Goal: Information Seeking & Learning: Find specific fact

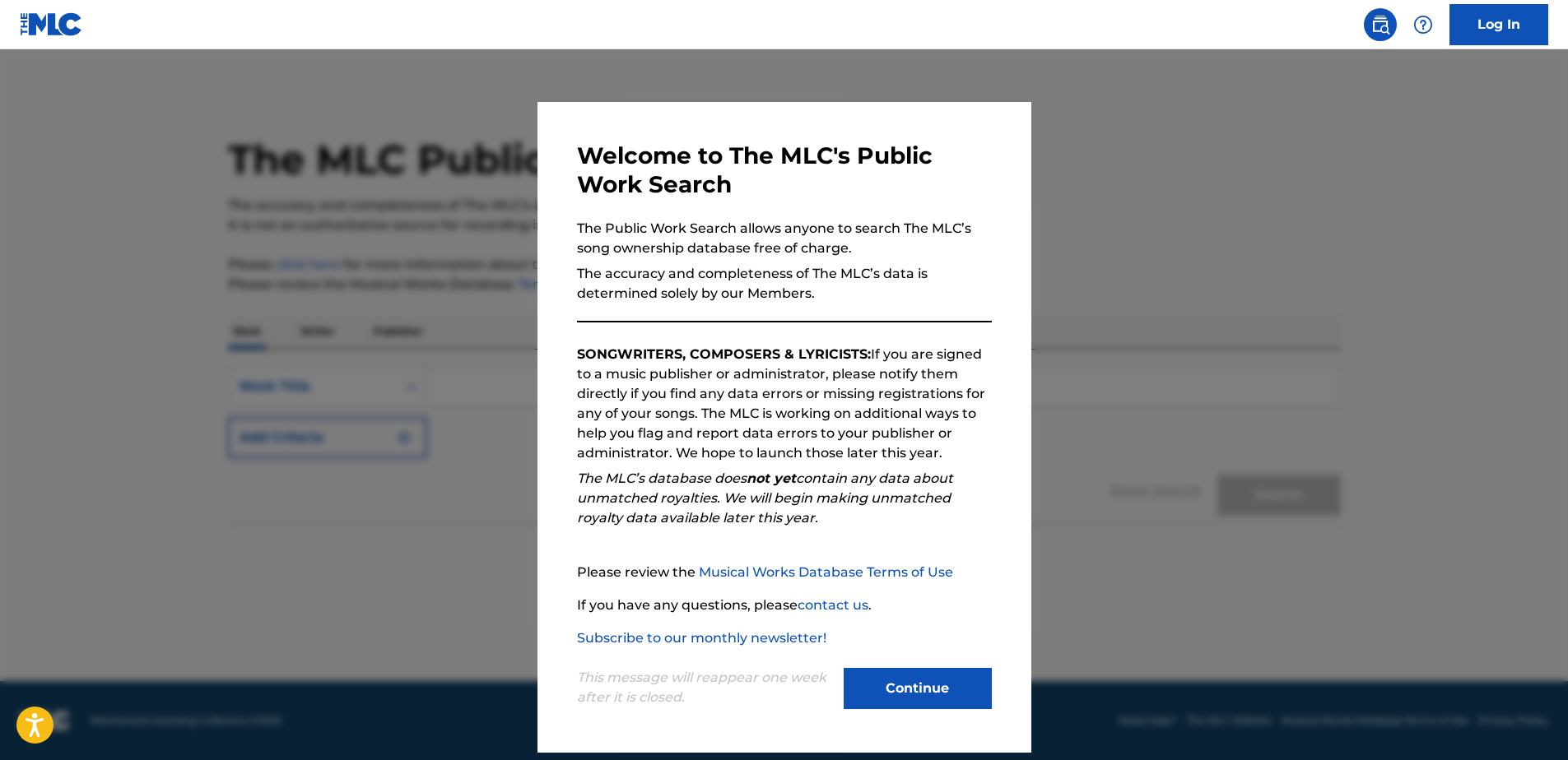
click at [948, 681] on button "Continue" at bounding box center [917, 689] width 148 height 41
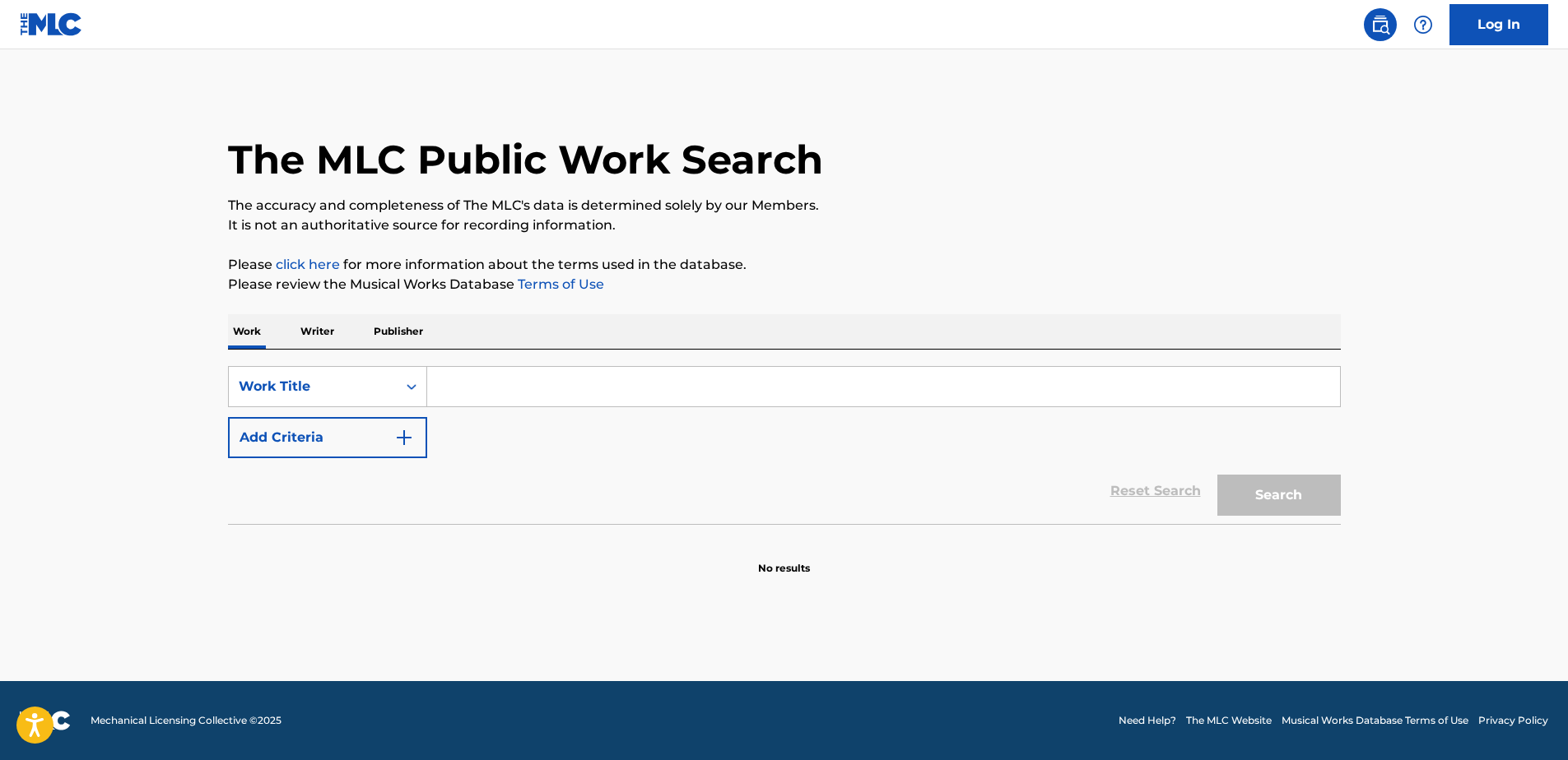
click at [328, 333] on p "Writer" at bounding box center [316, 332] width 43 height 35
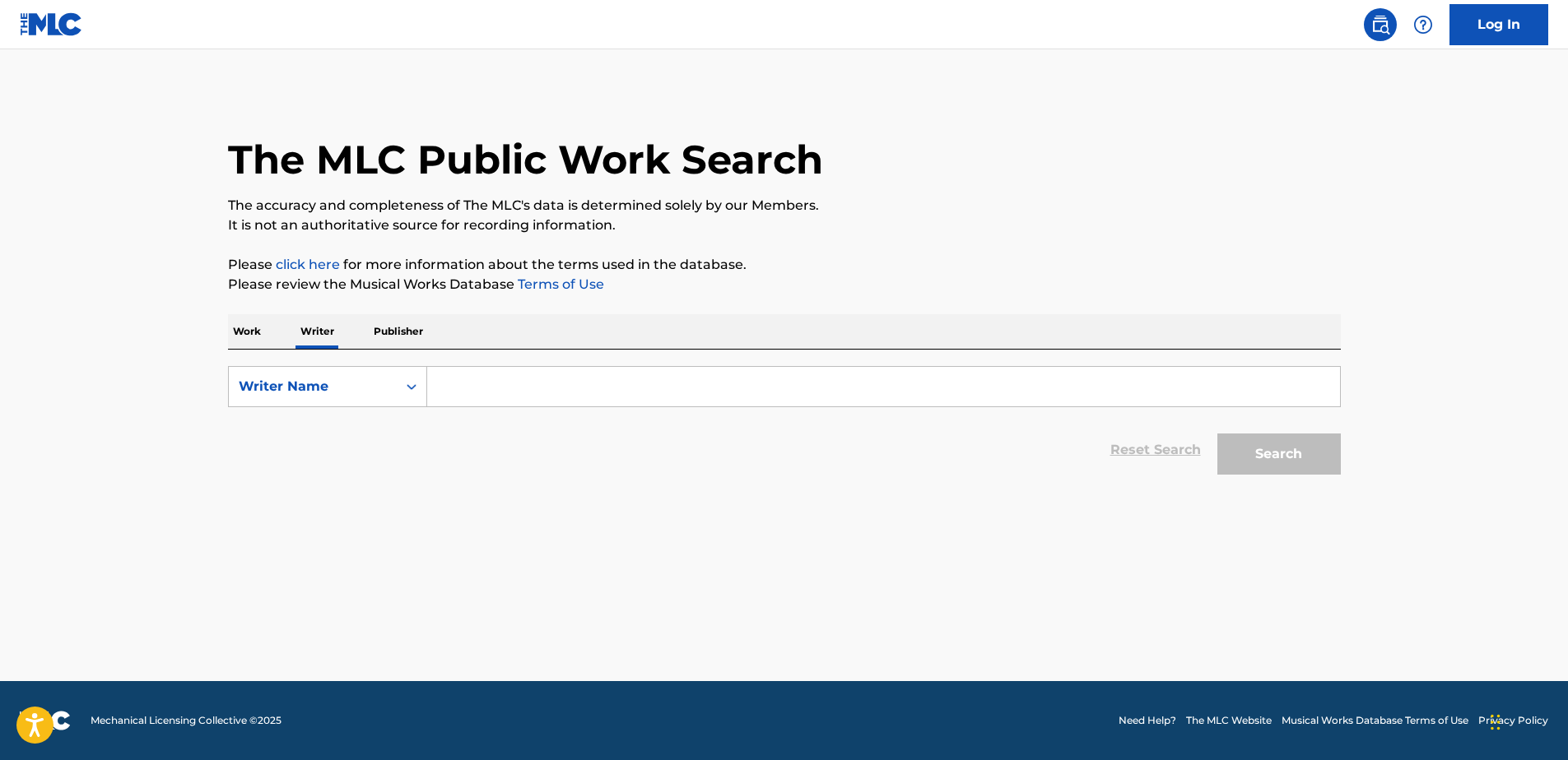
click at [503, 376] on input "Search Form" at bounding box center [883, 387] width 913 height 40
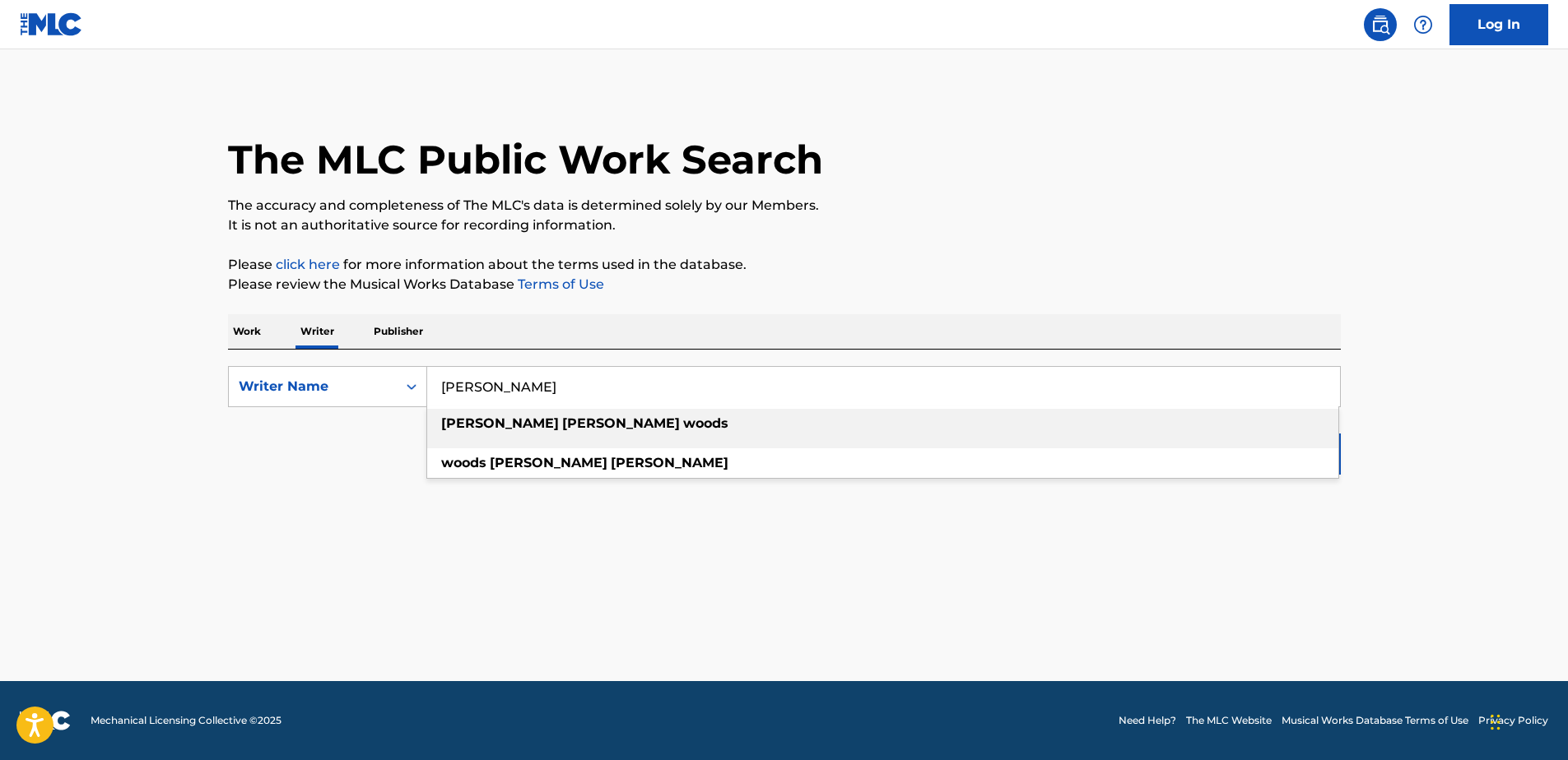
type input "[PERSON_NAME]"
click at [683, 419] on strong "woods" at bounding box center [705, 423] width 45 height 15
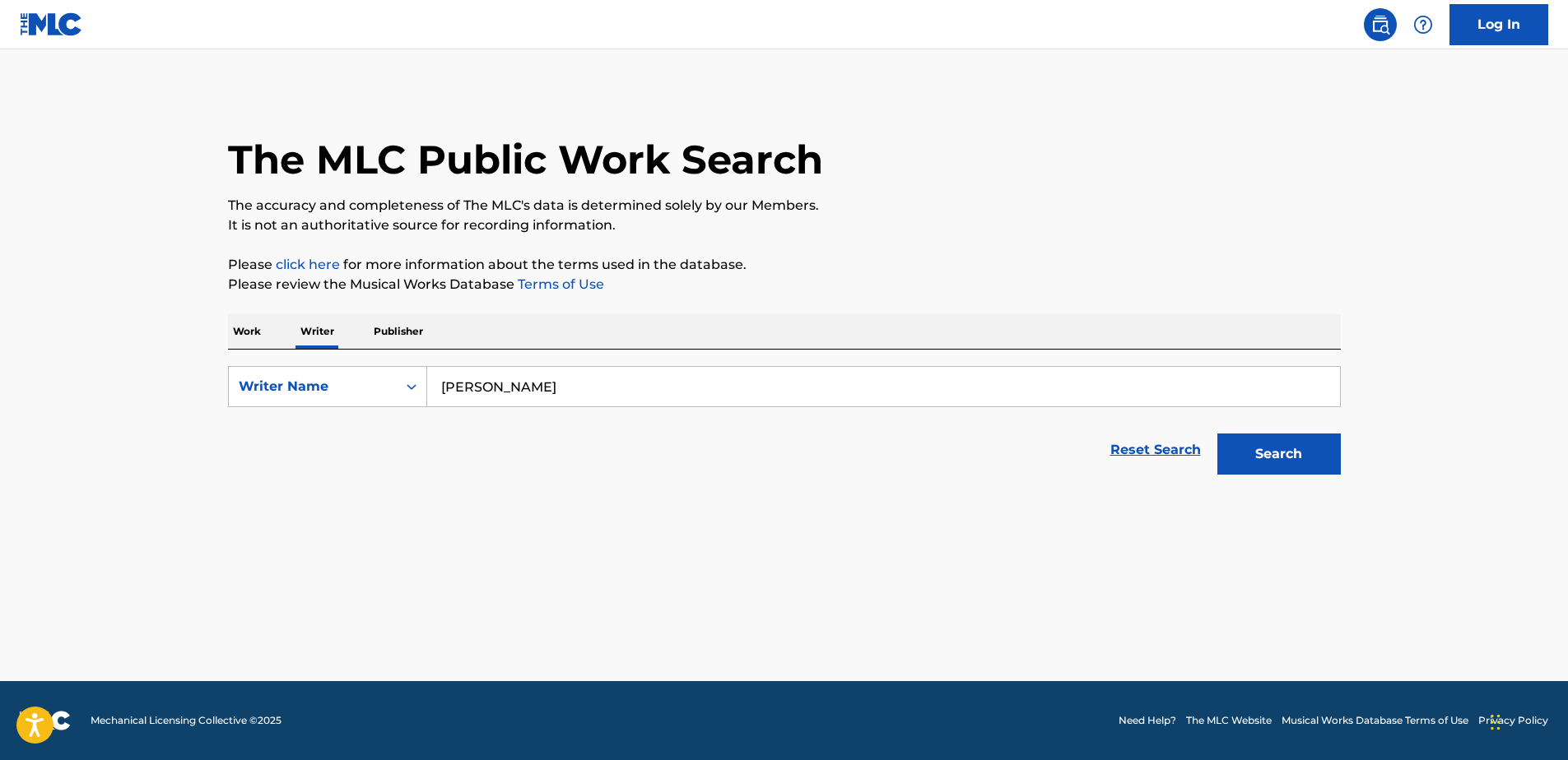
click at [1308, 452] on button "Search" at bounding box center [1278, 454] width 123 height 41
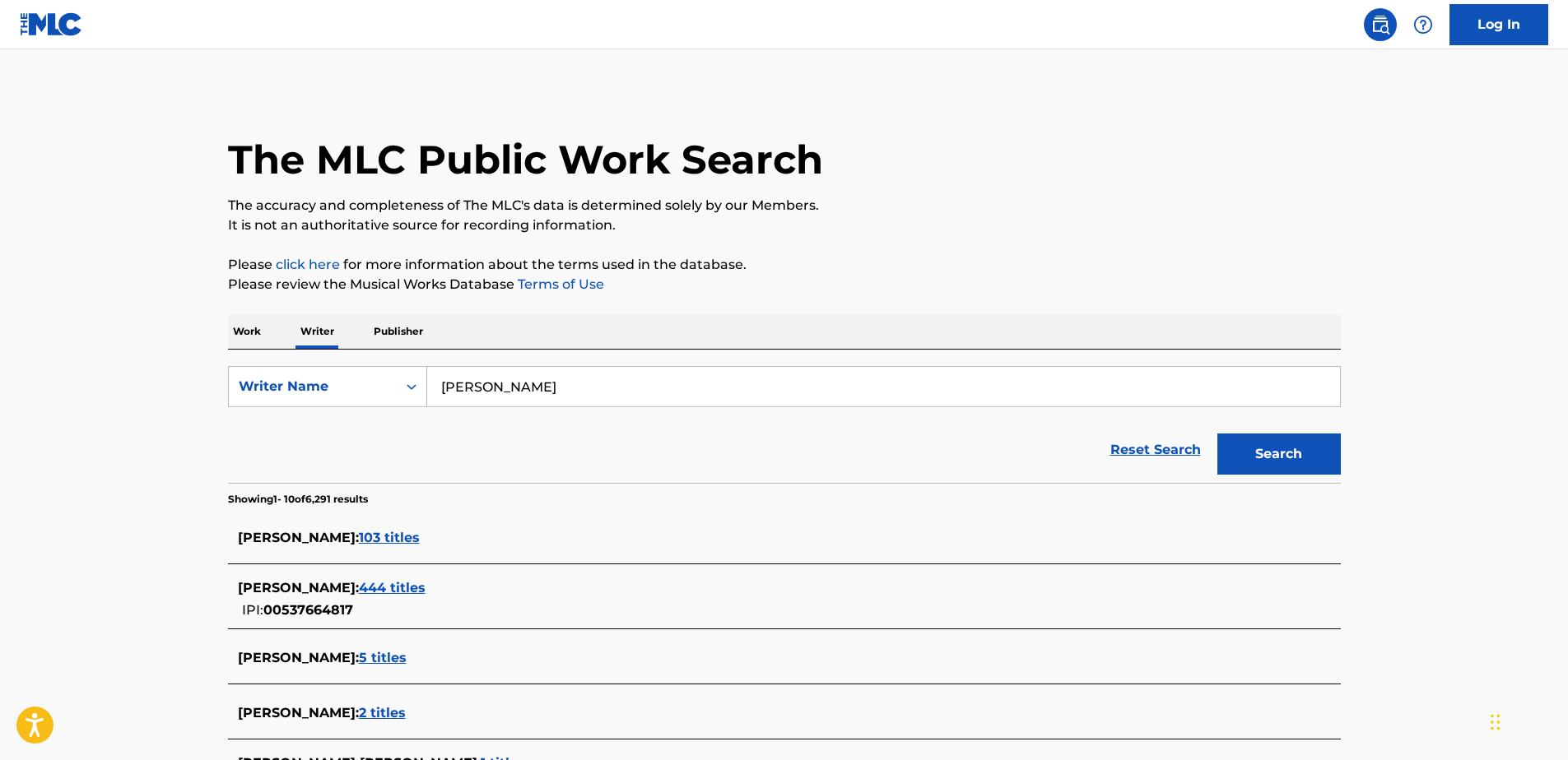
click at [425, 590] on span "444 titles" at bounding box center [392, 588] width 67 height 15
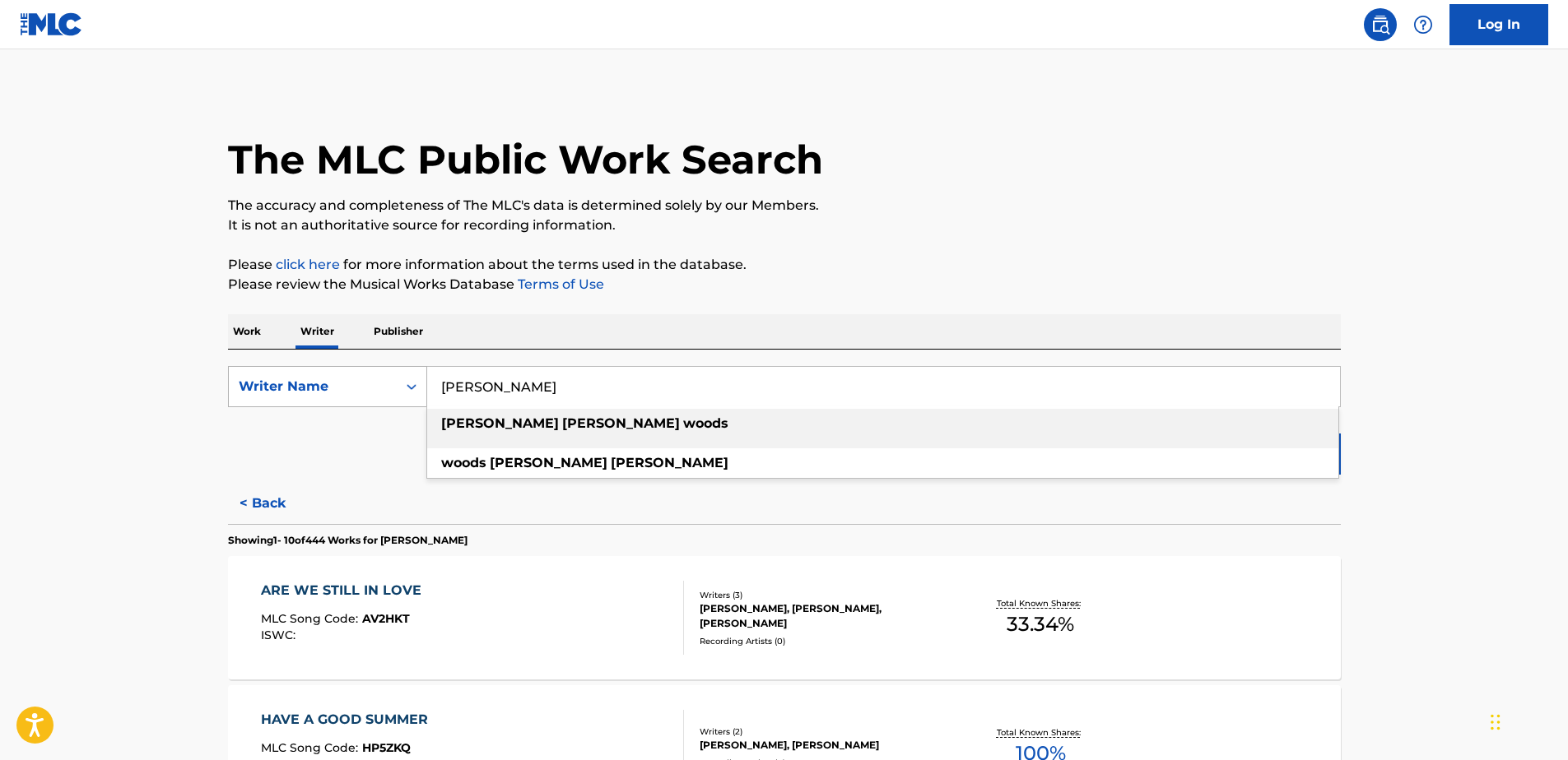
drag, startPoint x: 597, startPoint y: 388, endPoint x: 406, endPoint y: 387, distance: 191.0
click at [406, 387] on div "SearchWithCriteria3f5a66d3-8241-4250-b5be-cae66786bb1f Writer Name [PERSON_NAME…" at bounding box center [784, 387] width 1112 height 41
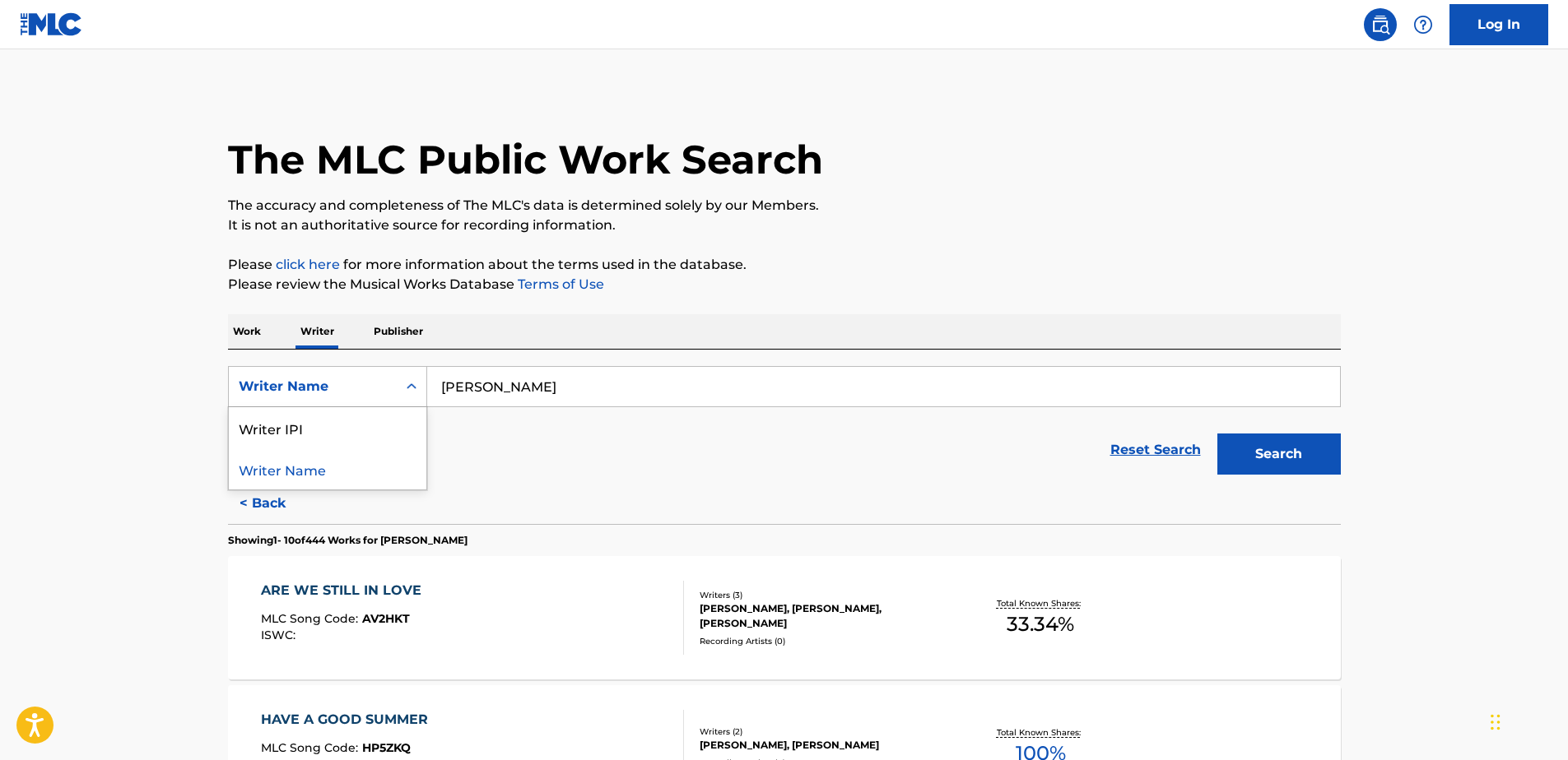
click at [411, 384] on icon "Search Form" at bounding box center [411, 386] width 16 height 16
click at [504, 443] on div "Reset Search Search" at bounding box center [784, 450] width 1112 height 66
click at [247, 333] on p "Work" at bounding box center [247, 332] width 38 height 35
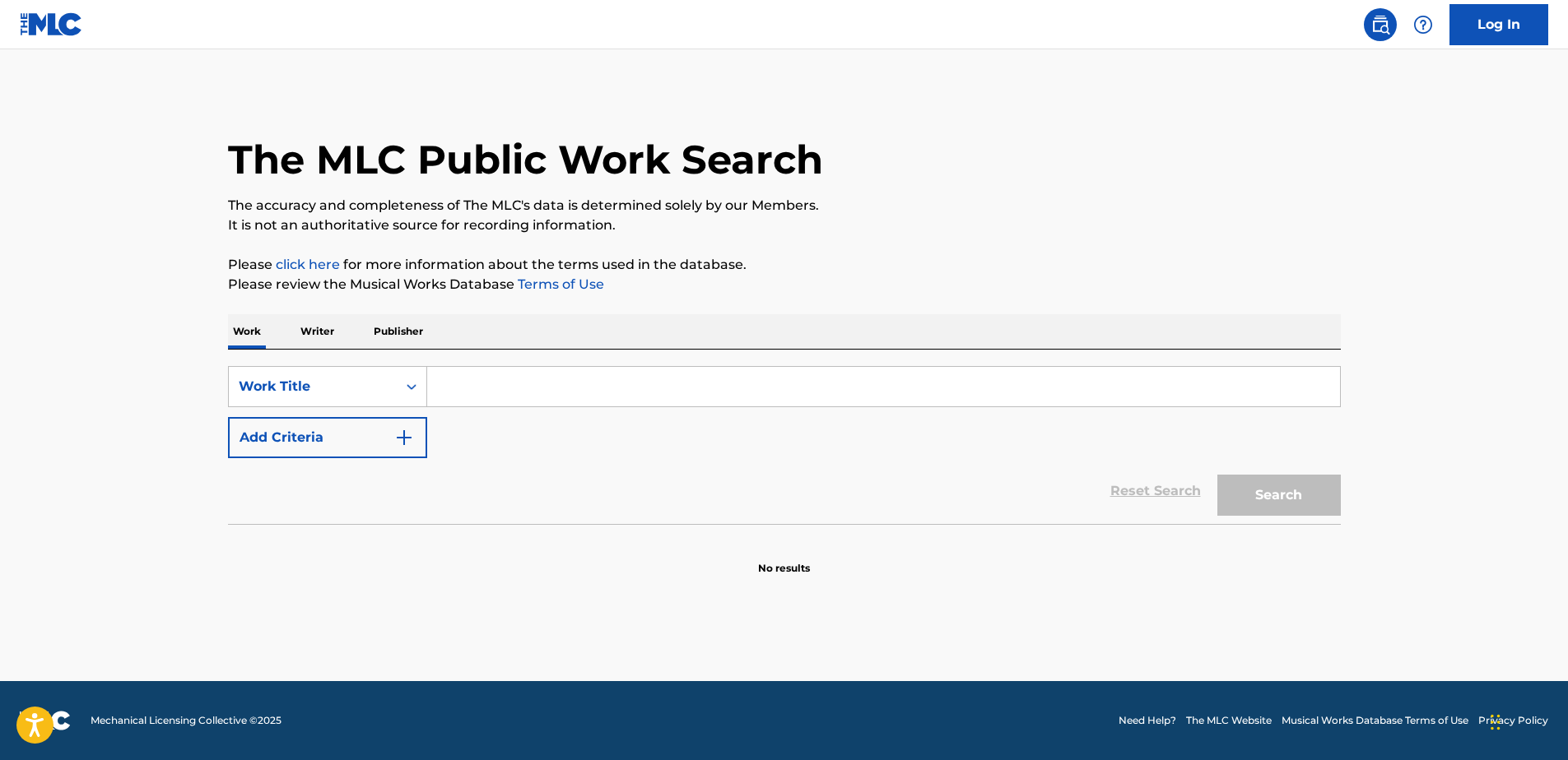
click at [422, 448] on button "Add Criteria" at bounding box center [328, 438] width 199 height 41
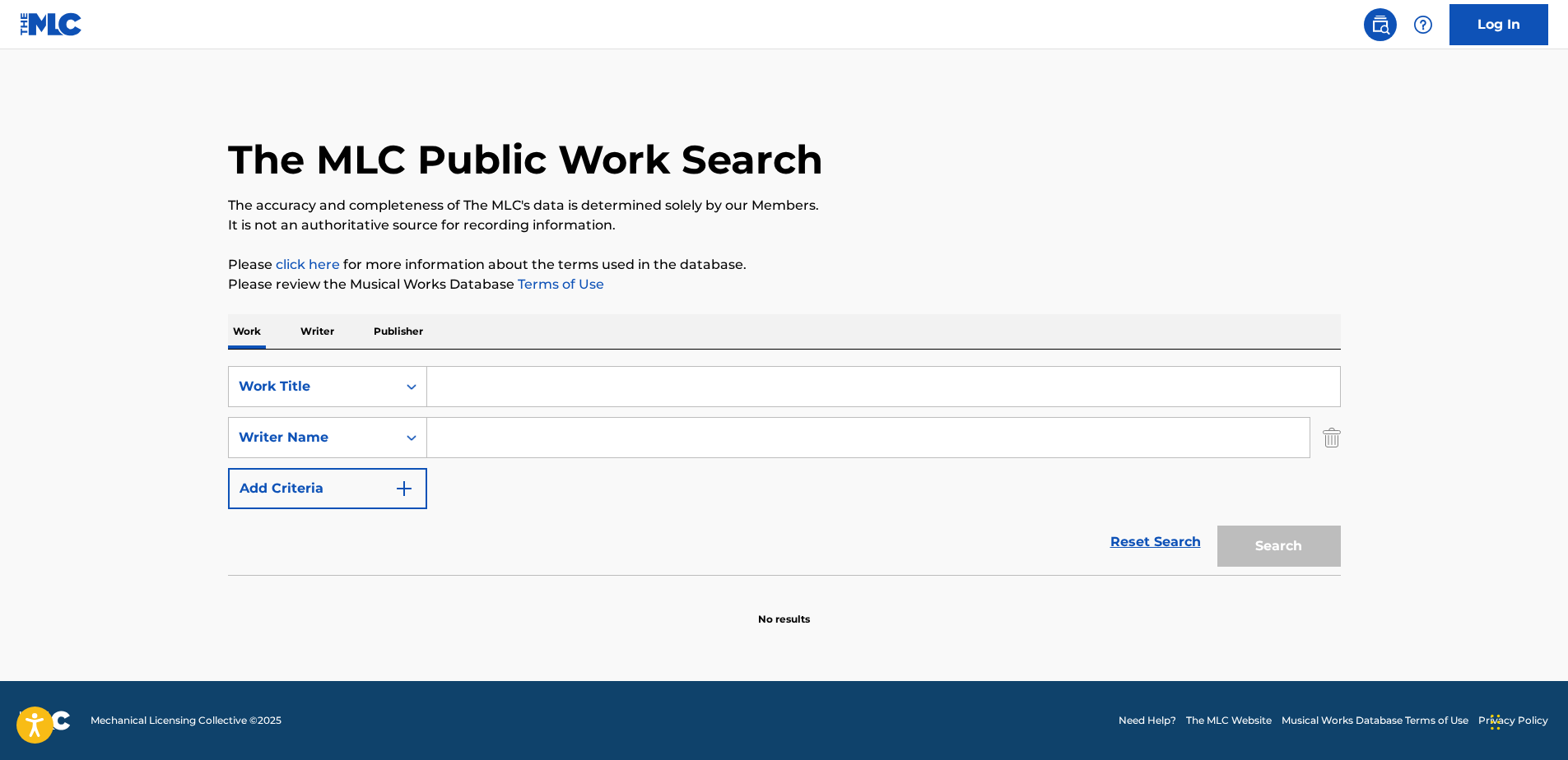
click at [466, 433] on input "Search Form" at bounding box center [868, 438] width 882 height 40
paste input "[PERSON_NAME]"
type input "[PERSON_NAME]"
click at [467, 380] on input "Search Form" at bounding box center [883, 387] width 913 height 40
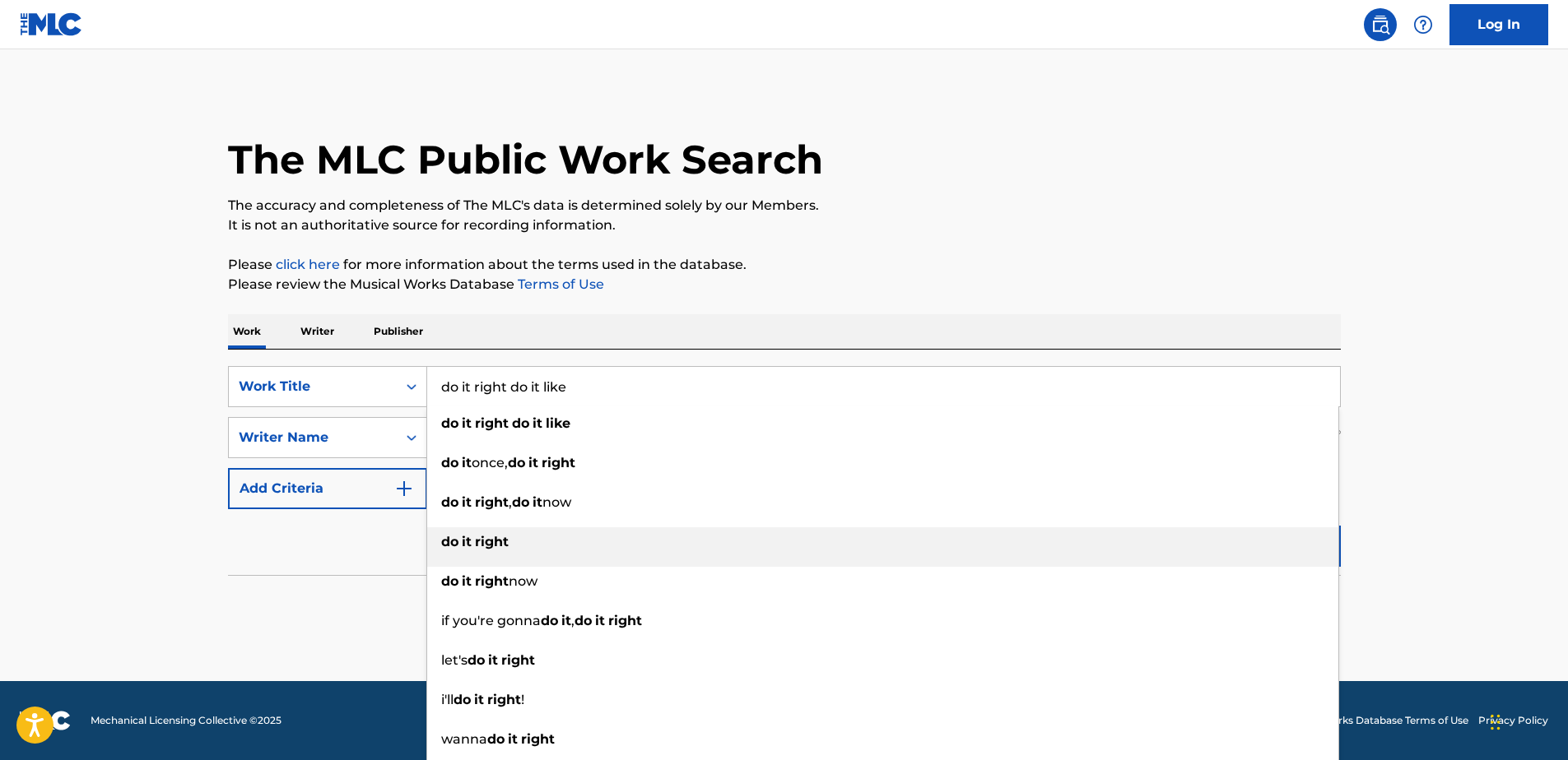
click at [488, 538] on strong "right" at bounding box center [492, 541] width 34 height 15
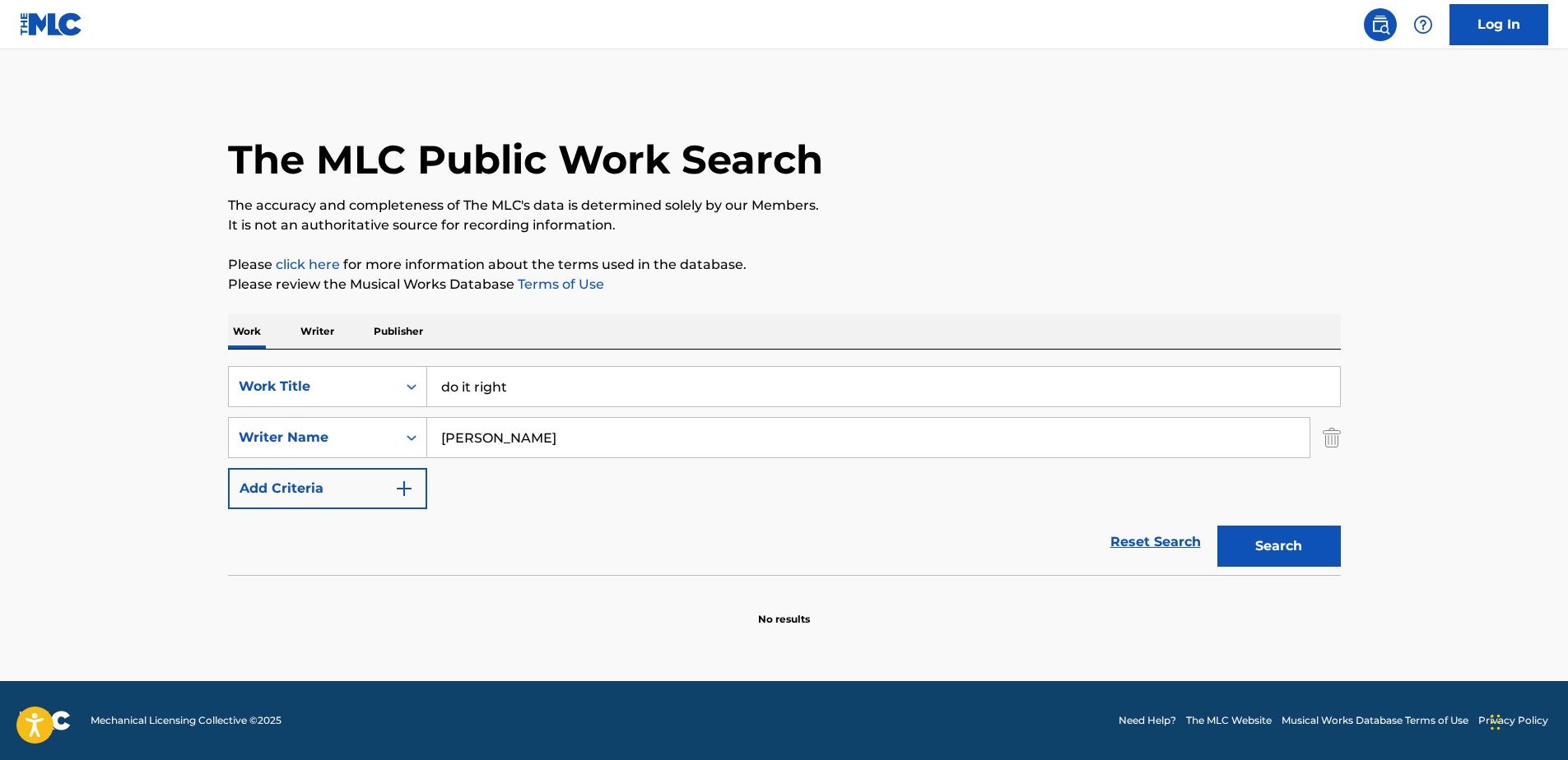
click at [1288, 537] on button "Search" at bounding box center [1278, 546] width 123 height 41
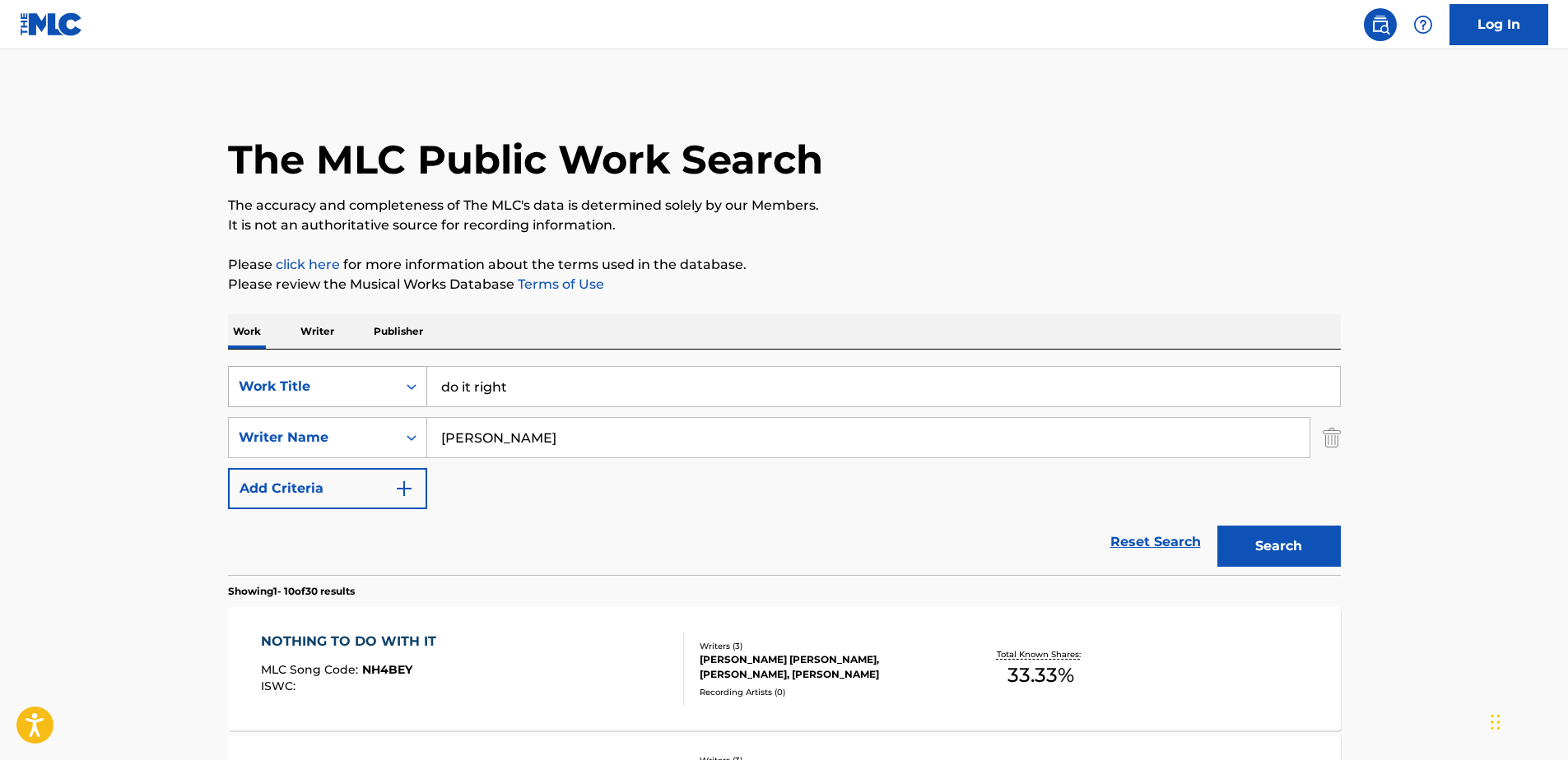
drag, startPoint x: 548, startPoint y: 372, endPoint x: 250, endPoint y: 377, distance: 298.0
click at [250, 377] on div "SearchWithCriteriaa61f105c-0409-473e-85f9-f8201aebdcc6 Work Title do it right" at bounding box center [784, 387] width 1112 height 41
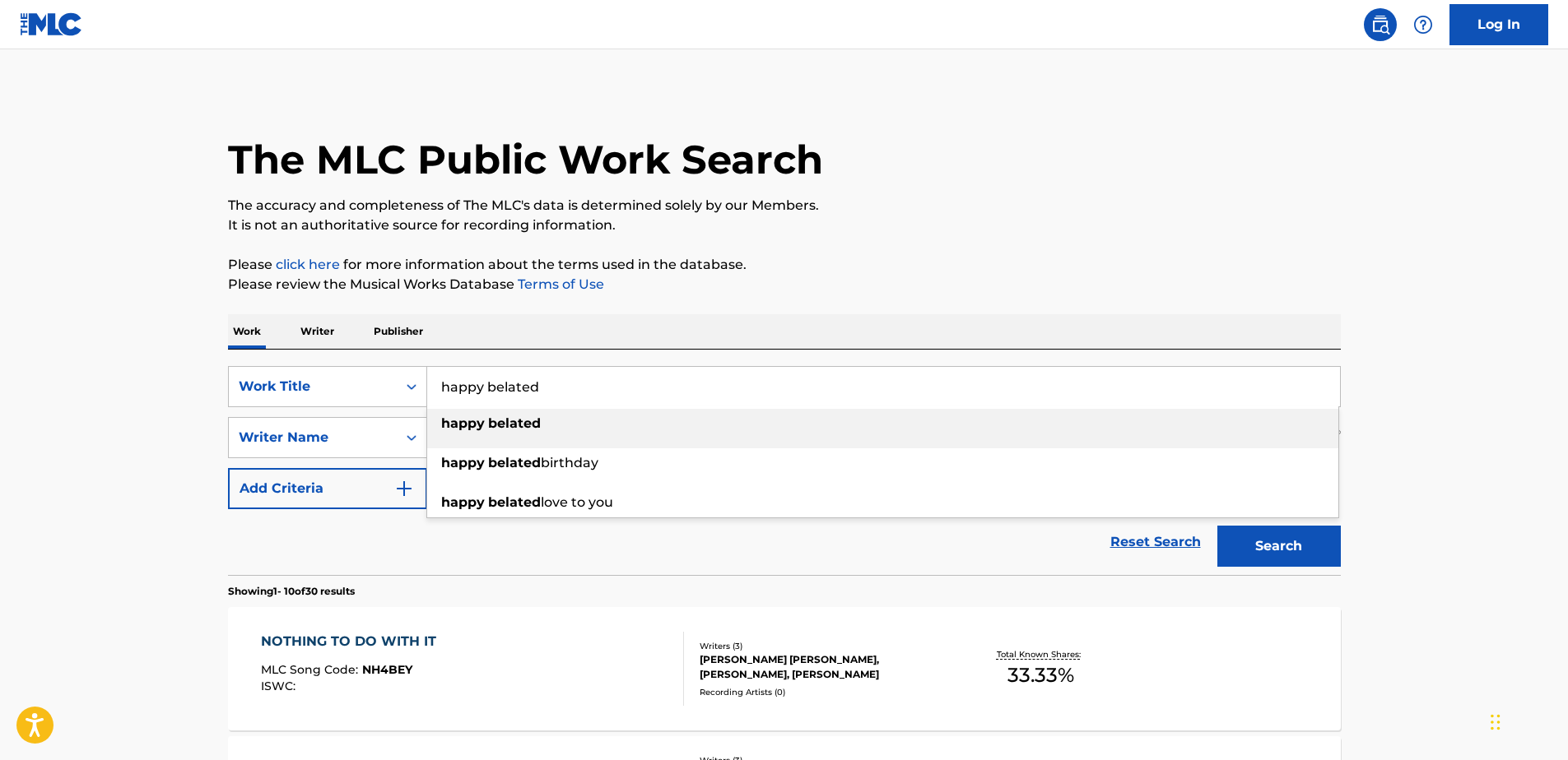
type input "happy belated"
click at [487, 433] on div "happy belated" at bounding box center [882, 423] width 911 height 30
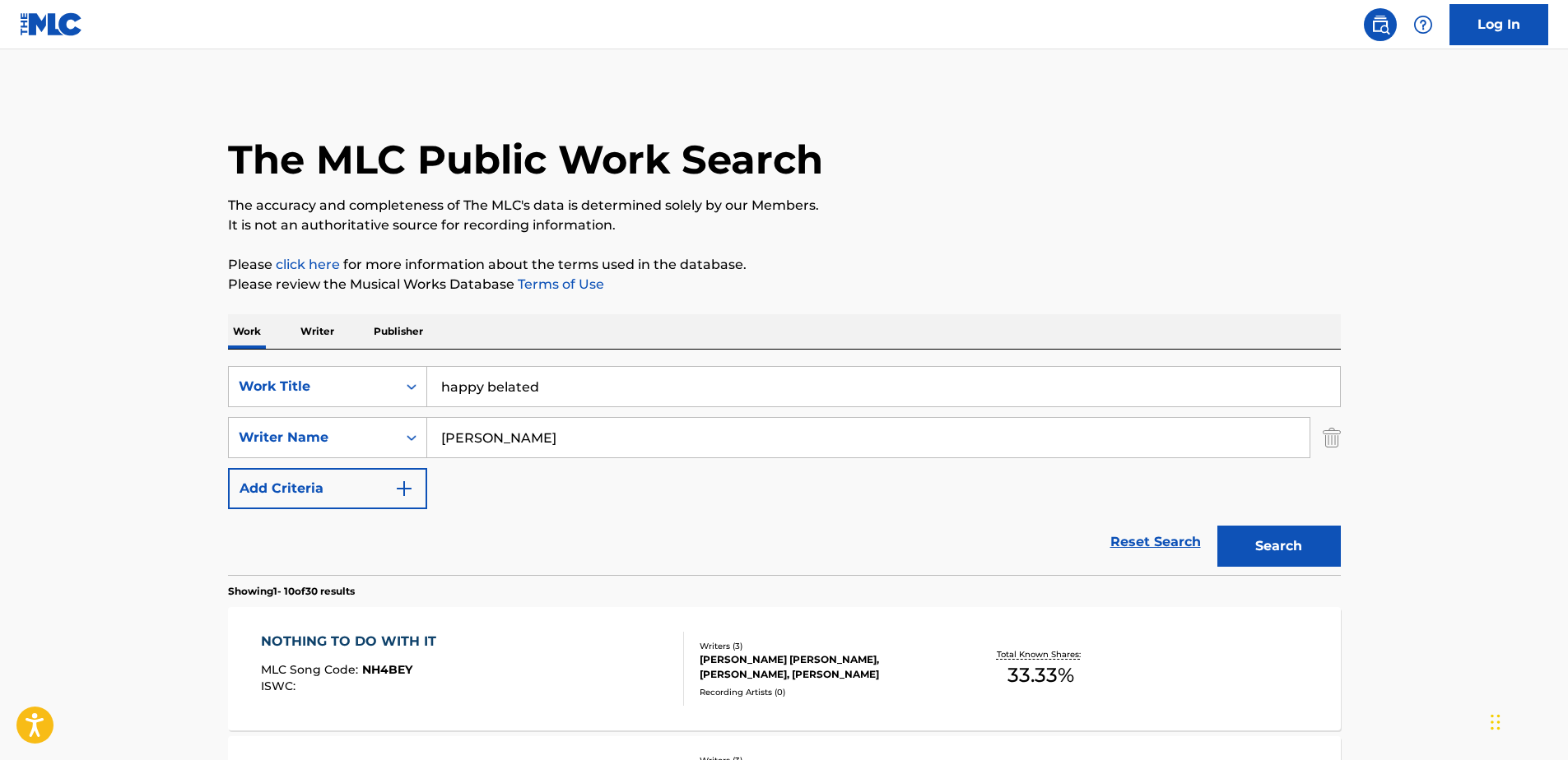
click at [1313, 540] on button "Search" at bounding box center [1278, 546] width 123 height 41
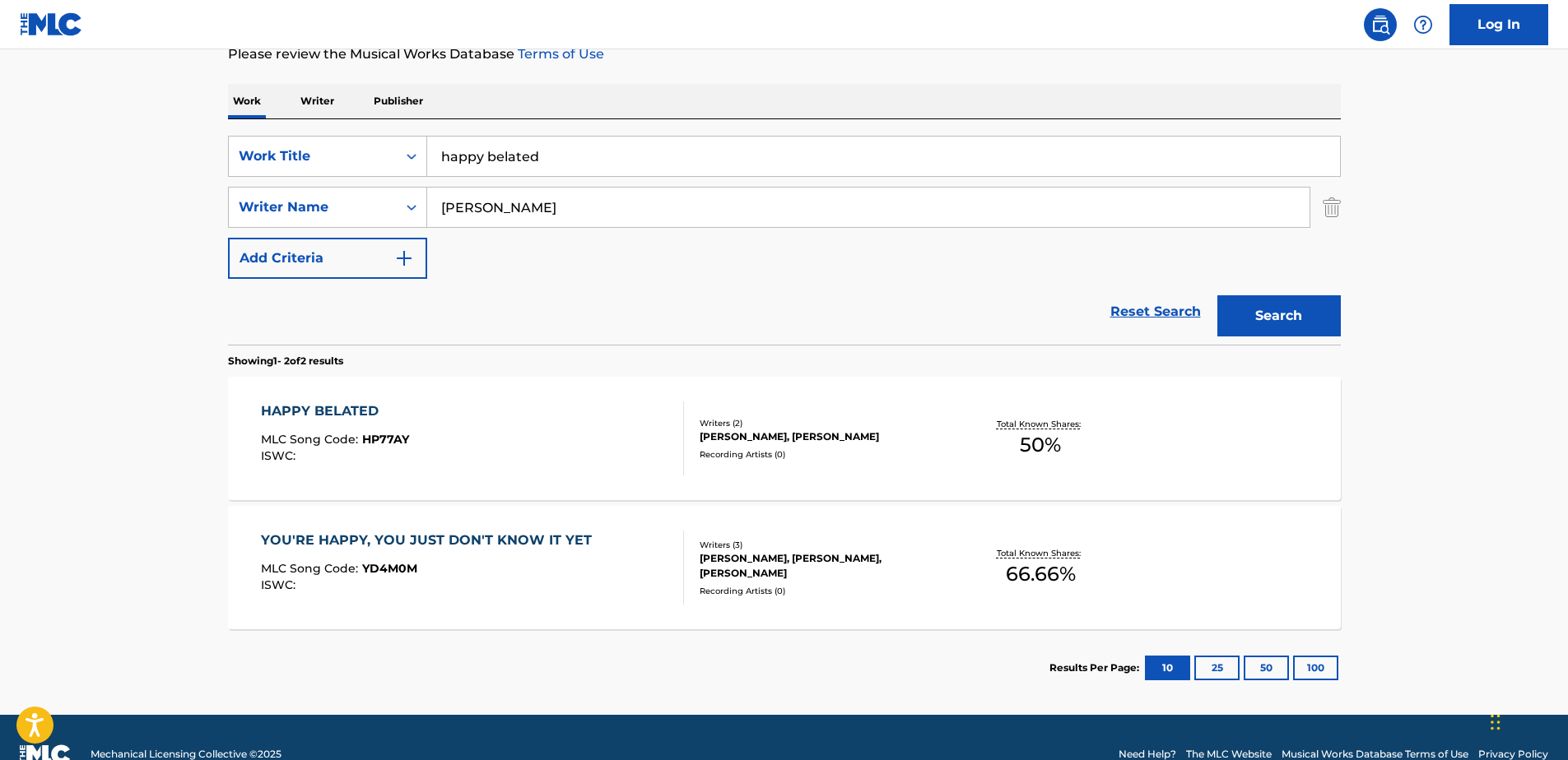
scroll to position [247, 0]
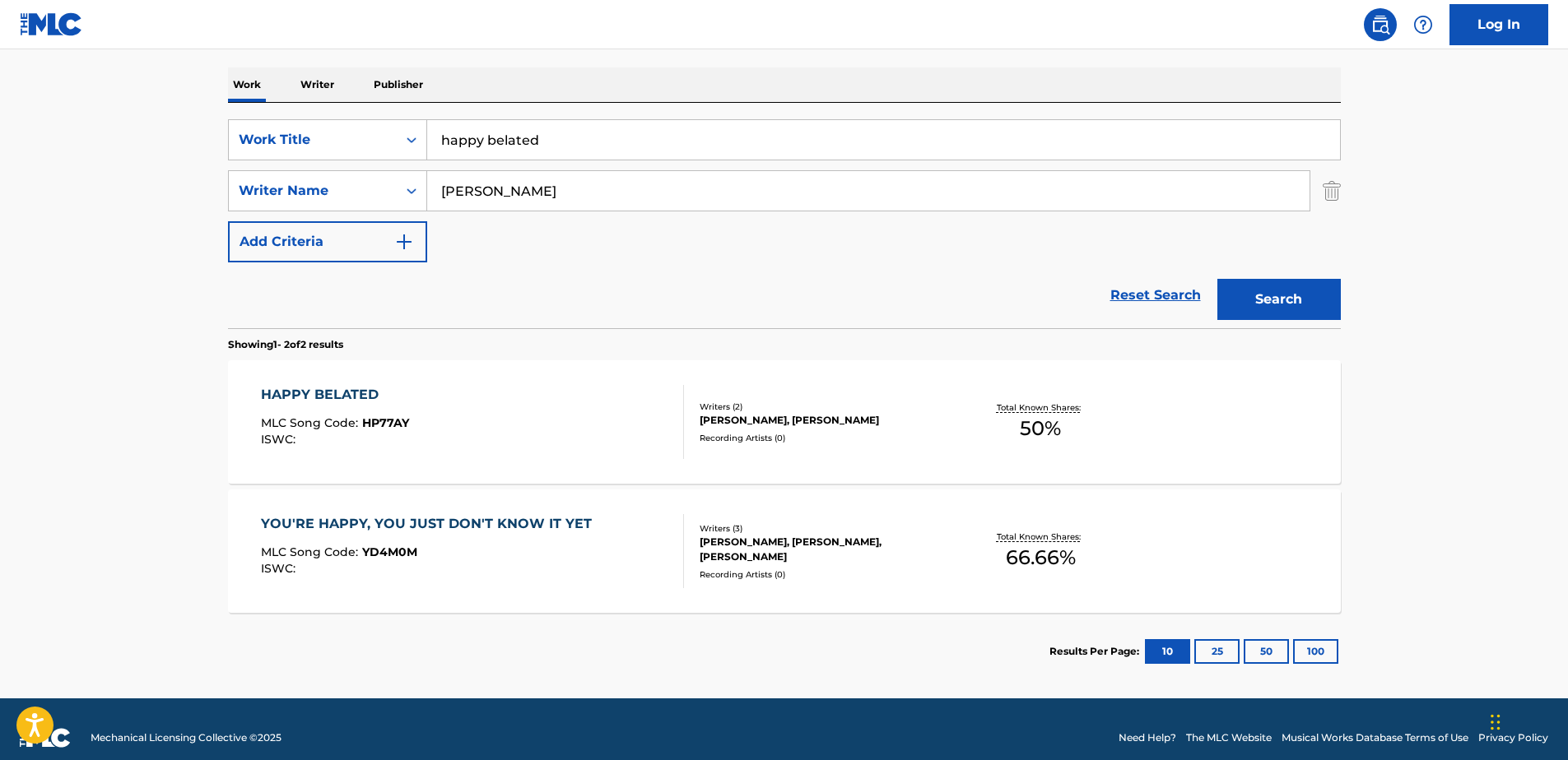
click at [350, 390] on div "HAPPY BELATED" at bounding box center [334, 394] width 148 height 20
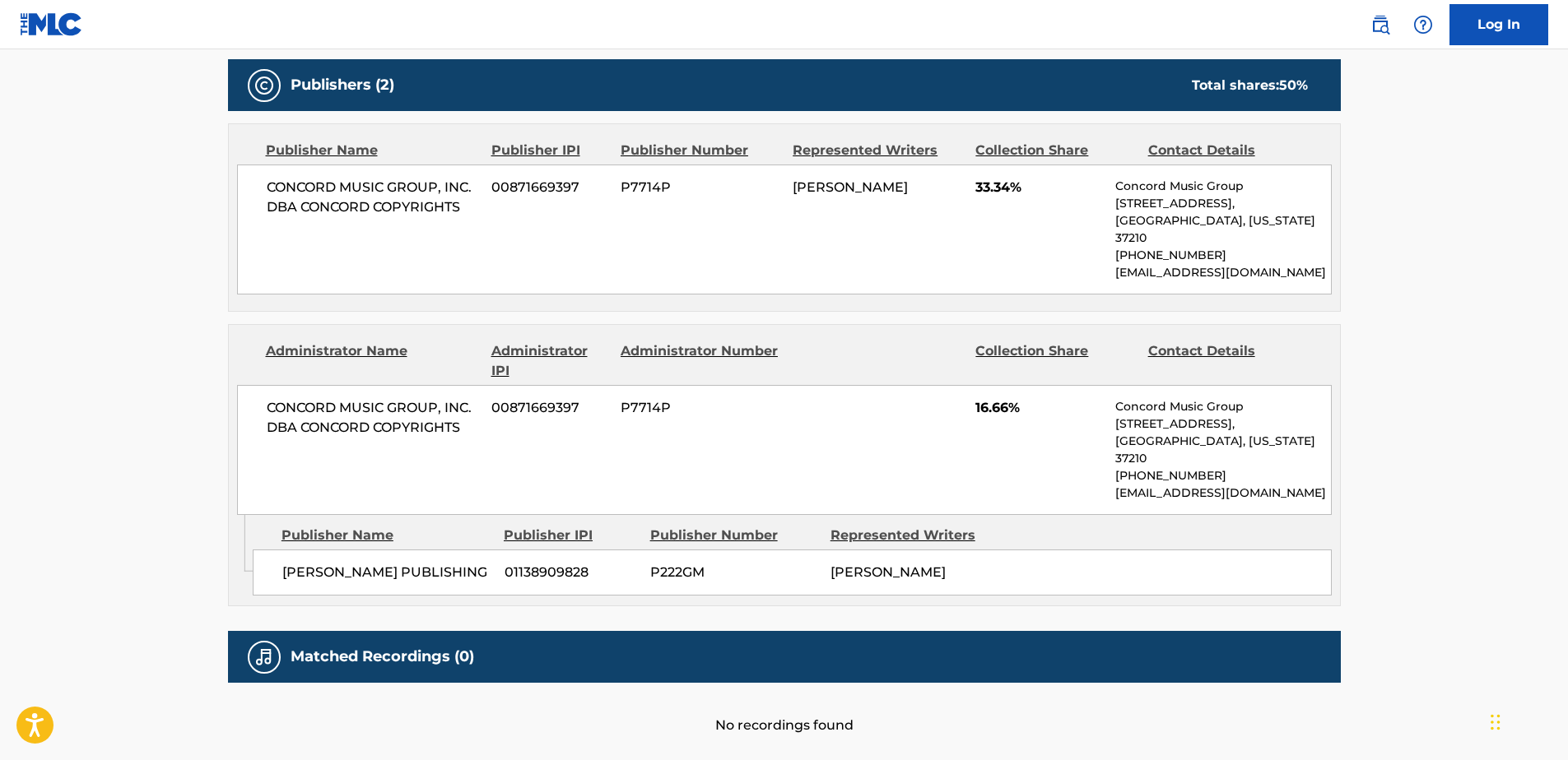
scroll to position [683, 0]
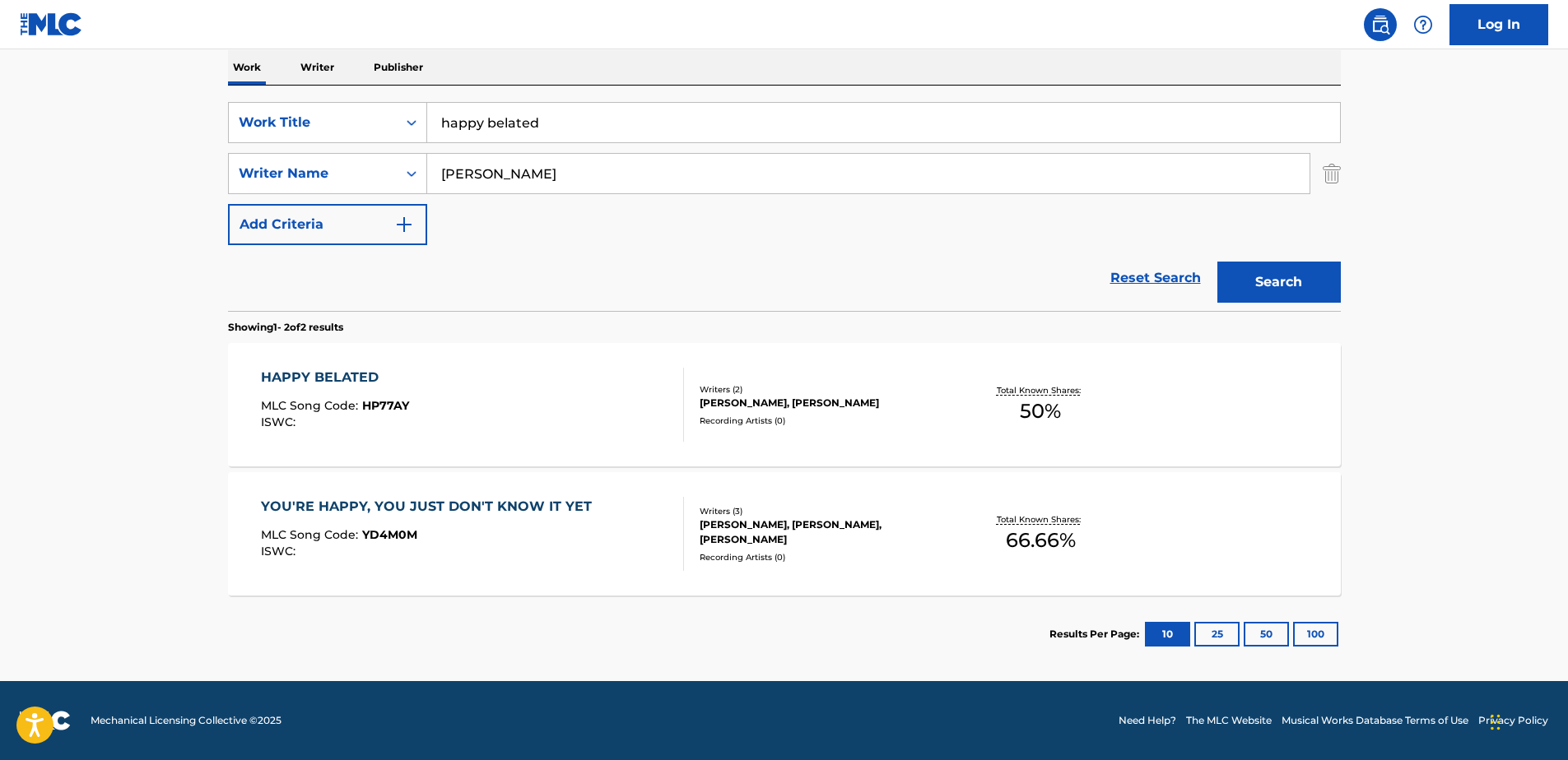
scroll to position [264, 0]
drag, startPoint x: 561, startPoint y: 126, endPoint x: 246, endPoint y: 94, distance: 316.6
click at [246, 94] on div "SearchWithCriteriaa61f105c-0409-473e-85f9-f8201aebdcc6 Work Title happy belated…" at bounding box center [784, 198] width 1112 height 226
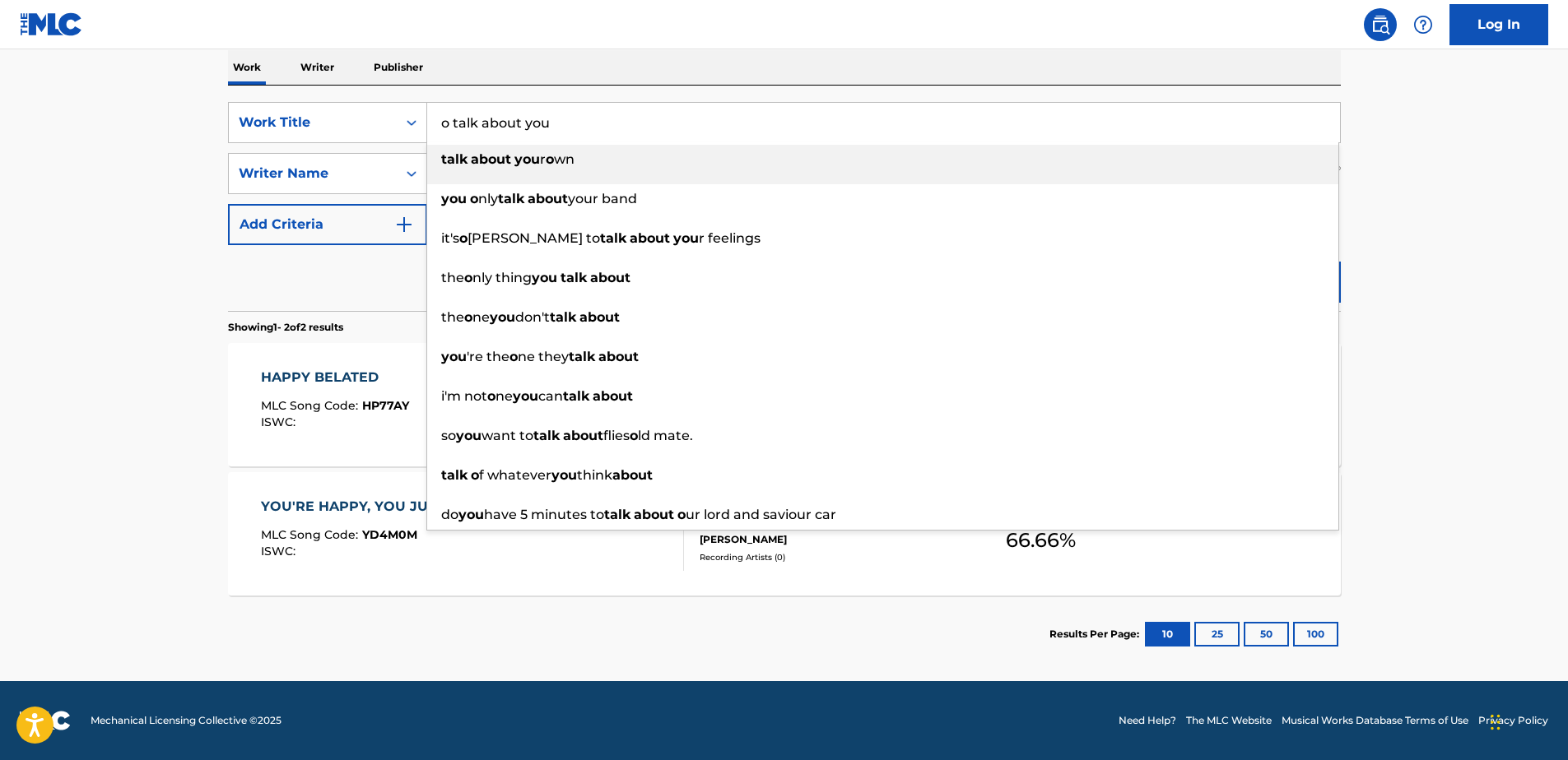
click at [449, 124] on input "o talk about you" at bounding box center [883, 122] width 913 height 40
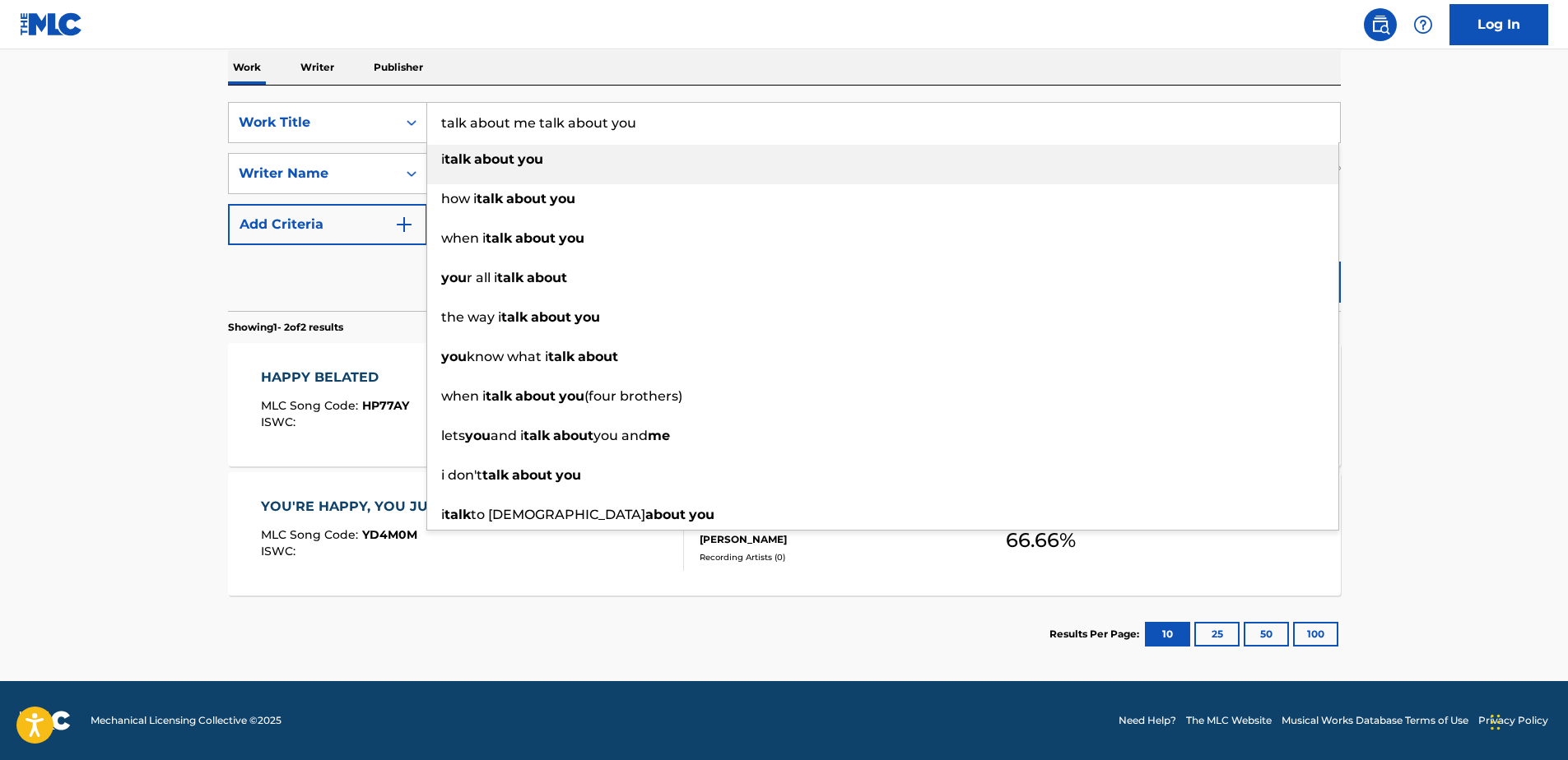
click at [463, 157] on strong "talk" at bounding box center [457, 159] width 26 height 15
type input "i talk about you"
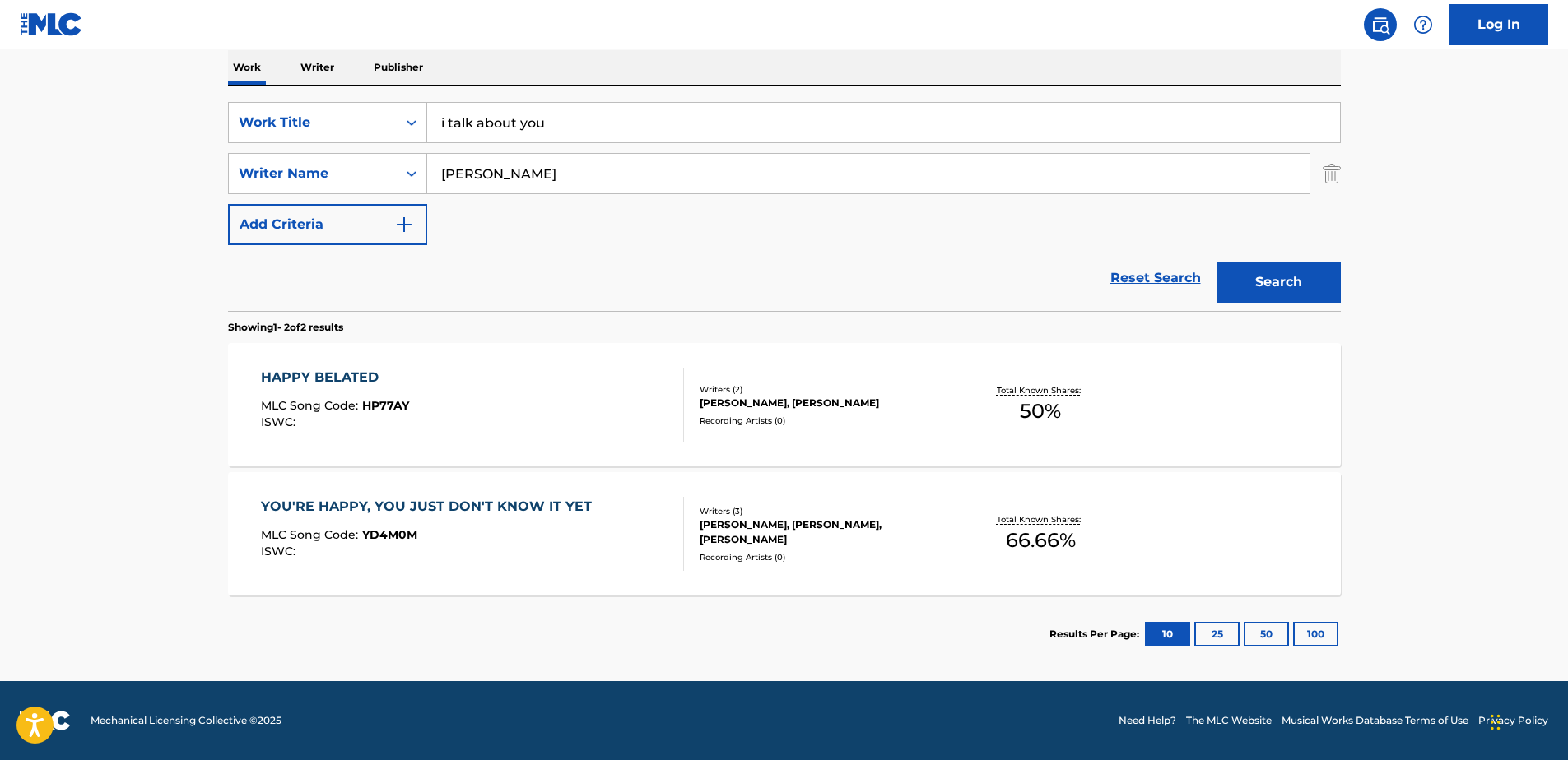
click at [1301, 285] on button "Search" at bounding box center [1278, 282] width 123 height 41
